Goal: Find specific page/section: Find specific page/section

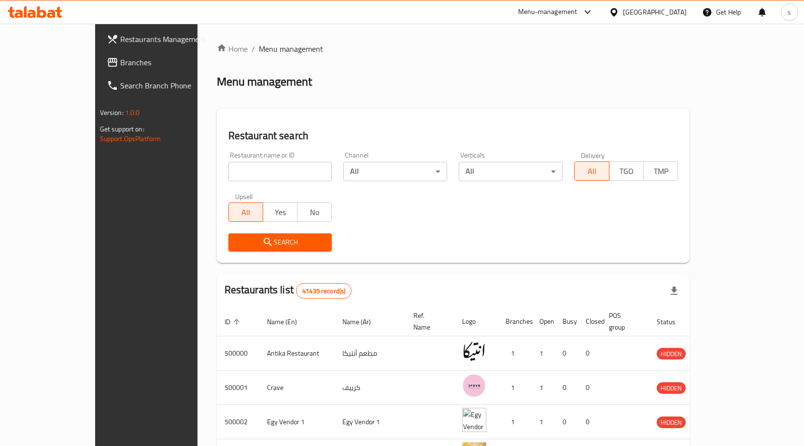
click at [228, 171] on input "search" at bounding box center [280, 171] width 104 height 19
click button "Search" at bounding box center [280, 242] width 104 height 18
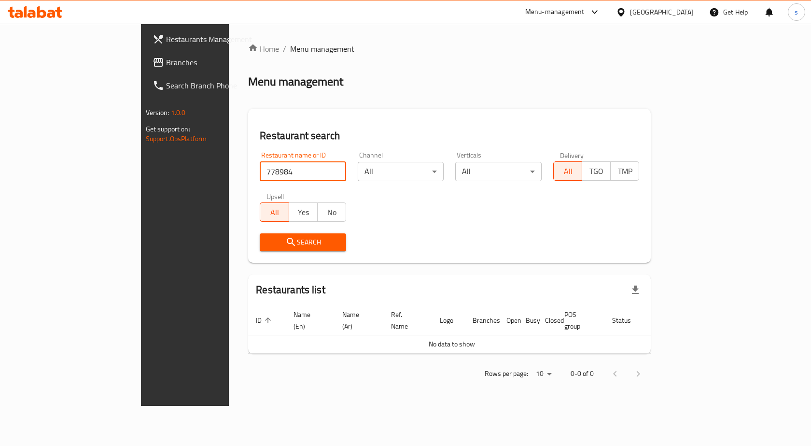
click at [260, 177] on input "778984" at bounding box center [303, 171] width 86 height 19
paste input "80233"
type input "780233"
click at [688, 16] on div "Egypt" at bounding box center [662, 12] width 64 height 11
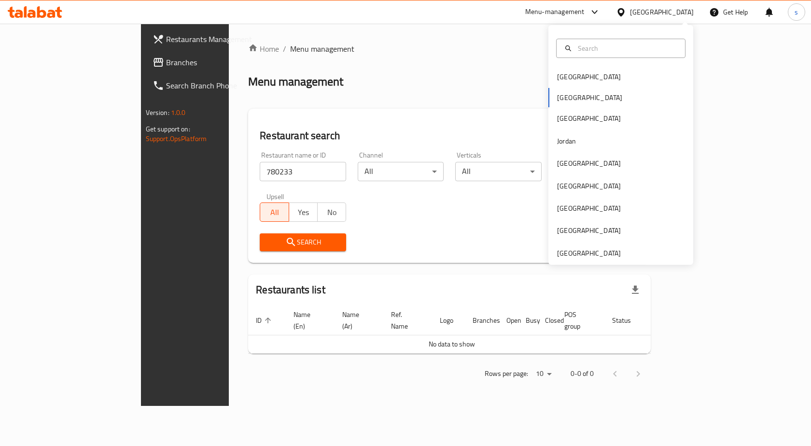
click at [576, 262] on div "Bahrain Egypt Iraq Jordan Kuwait Oman Qatar Saudi Arabia United Arab Emirates" at bounding box center [621, 145] width 145 height 240
click at [577, 259] on div "Bahrain Egypt Iraq Jordan Kuwait Oman Qatar Saudi Arabia United Arab Emirates" at bounding box center [621, 145] width 145 height 240
click at [580, 250] on div "[GEOGRAPHIC_DATA]" at bounding box center [589, 253] width 64 height 11
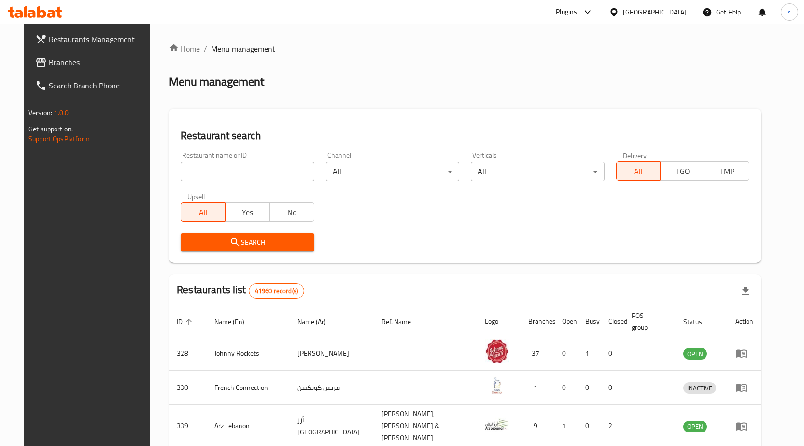
click at [257, 174] on input "search" at bounding box center [247, 171] width 133 height 19
paste input "780233"
type input "780233"
click button "Search" at bounding box center [247, 242] width 133 height 18
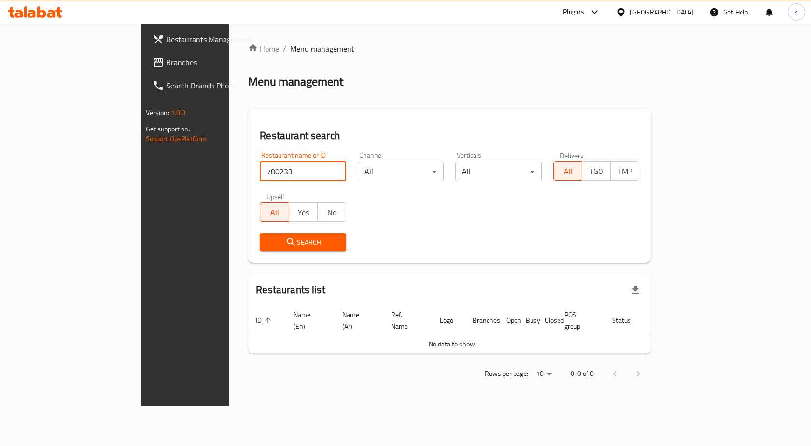
click at [166, 80] on span "Search Branch Phone" at bounding box center [217, 86] width 103 height 12
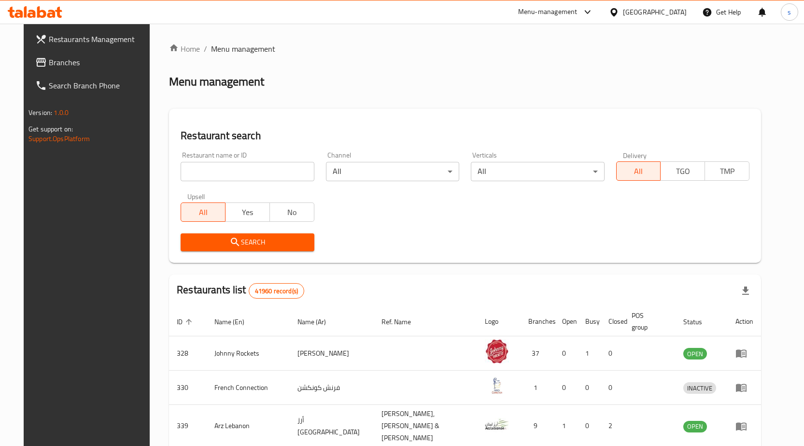
click at [61, 59] on span "Branches" at bounding box center [99, 63] width 101 height 12
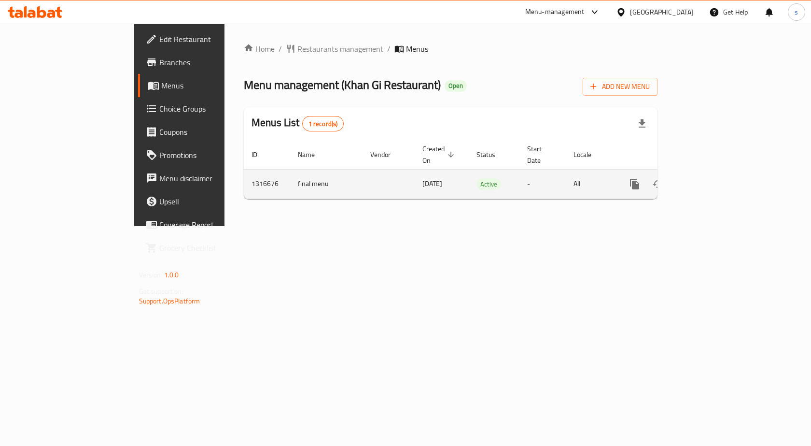
click at [710, 178] on icon "enhanced table" at bounding box center [705, 184] width 12 height 12
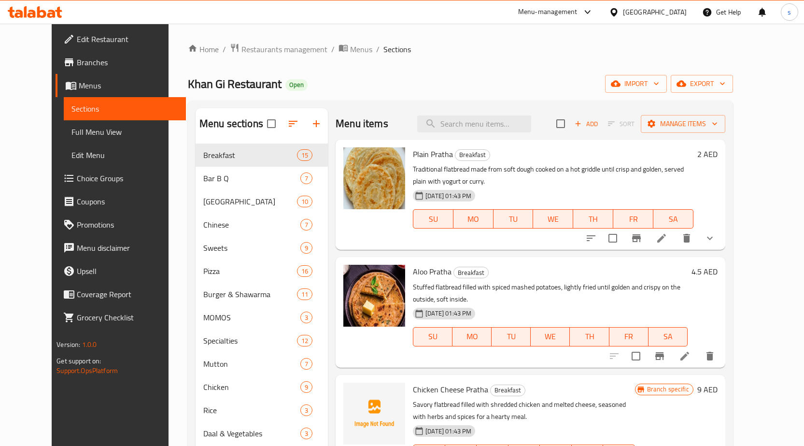
click at [71, 135] on span "Full Menu View" at bounding box center [124, 132] width 107 height 12
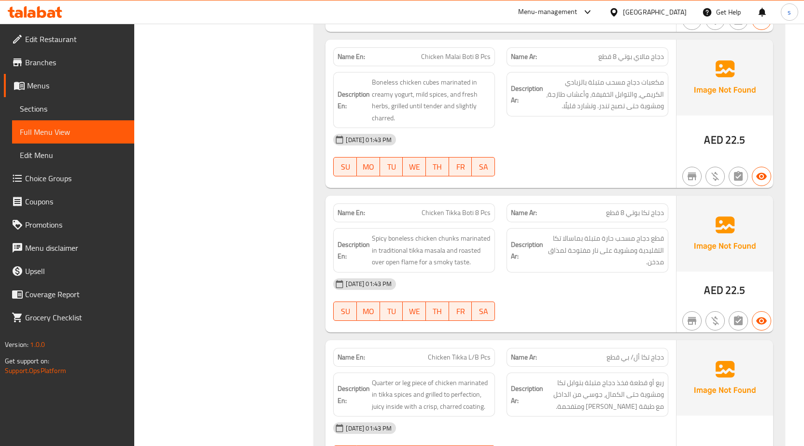
scroll to position [3043, 0]
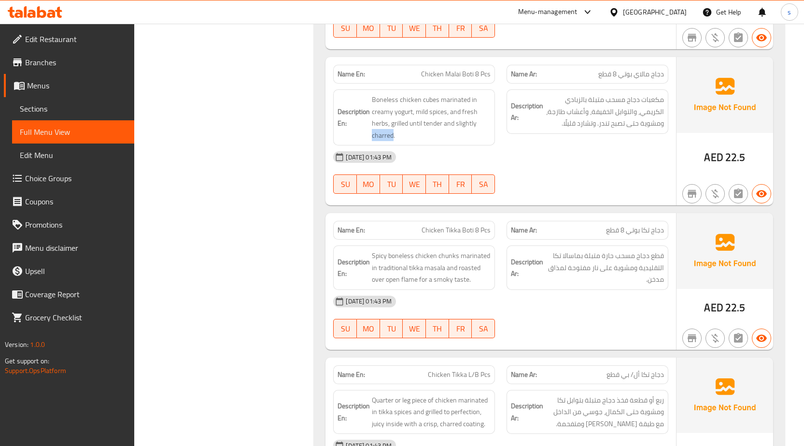
drag, startPoint x: 392, startPoint y: 100, endPoint x: 363, endPoint y: 106, distance: 29.6
click at [363, 106] on div "Description En: Boneless chicken cubes marinated in creamy yogurt, mild spices,…" at bounding box center [414, 117] width 162 height 56
drag, startPoint x: 382, startPoint y: 93, endPoint x: 367, endPoint y: 97, distance: 15.5
click at [367, 97] on h6 "Description En: Boneless chicken cubes marinated in creamy yogurt, mild spices,…" at bounding box center [414, 117] width 153 height 47
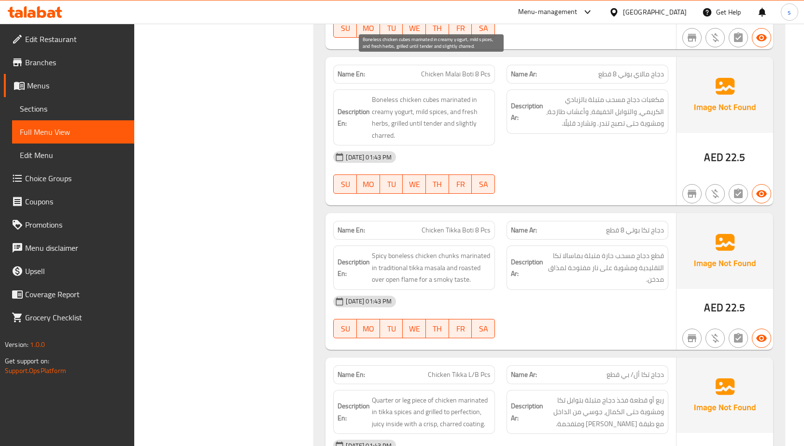
click at [391, 99] on span "Boneless chicken cubes marinated in creamy yogurt, mild spices, and fresh herbs…" at bounding box center [431, 117] width 119 height 47
click at [566, 145] on div "[DATE] 01:43 PM" at bounding box center [500, 156] width 347 height 23
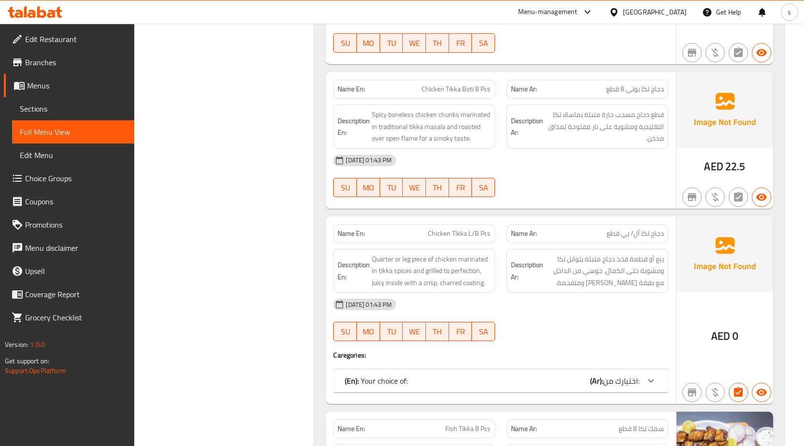
scroll to position [3188, 0]
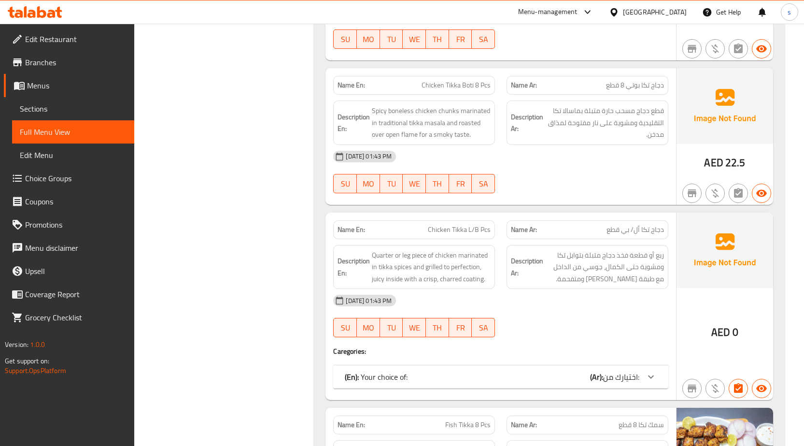
click at [641, 365] on div at bounding box center [650, 376] width 23 height 23
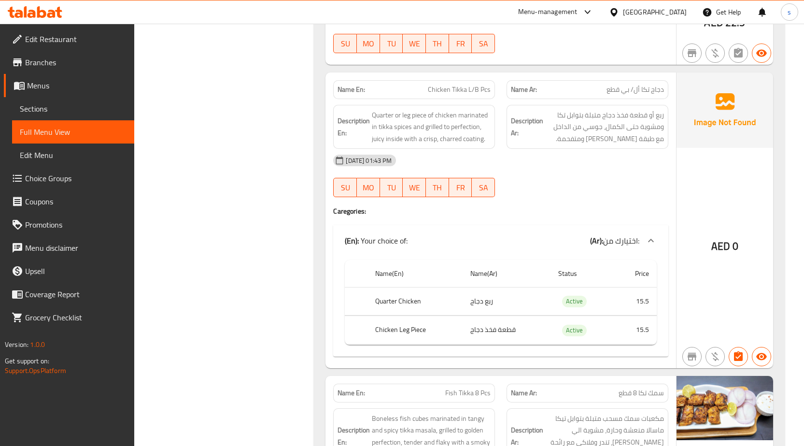
scroll to position [3332, 0]
